Goal: Find specific page/section: Find specific page/section

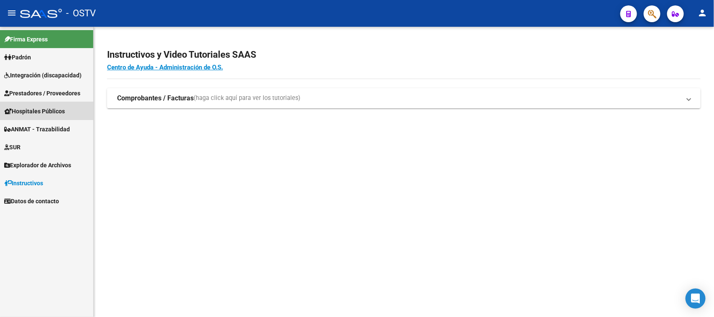
click at [45, 107] on span "Hospitales Públicos" at bounding box center [34, 111] width 61 height 9
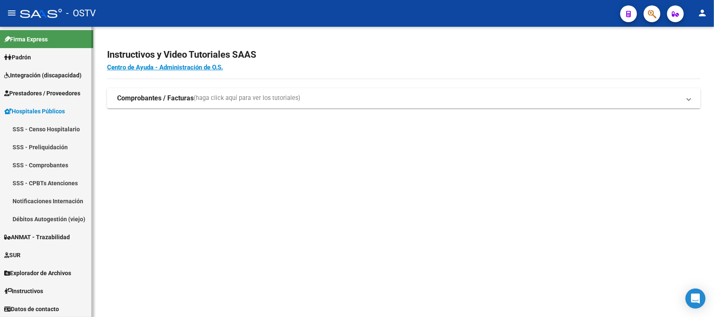
click at [59, 199] on link "Notificaciones Internación" at bounding box center [46, 201] width 93 height 18
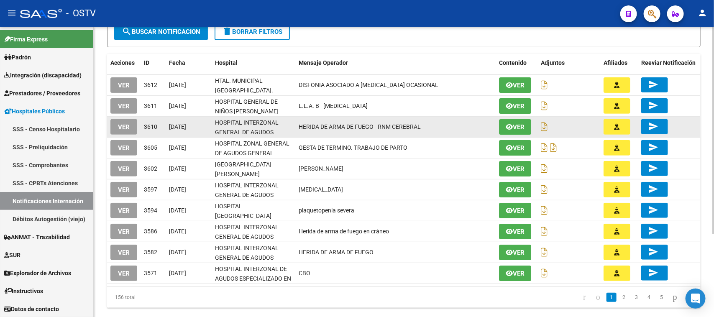
scroll to position [105, 0]
